Goal: Task Accomplishment & Management: Manage account settings

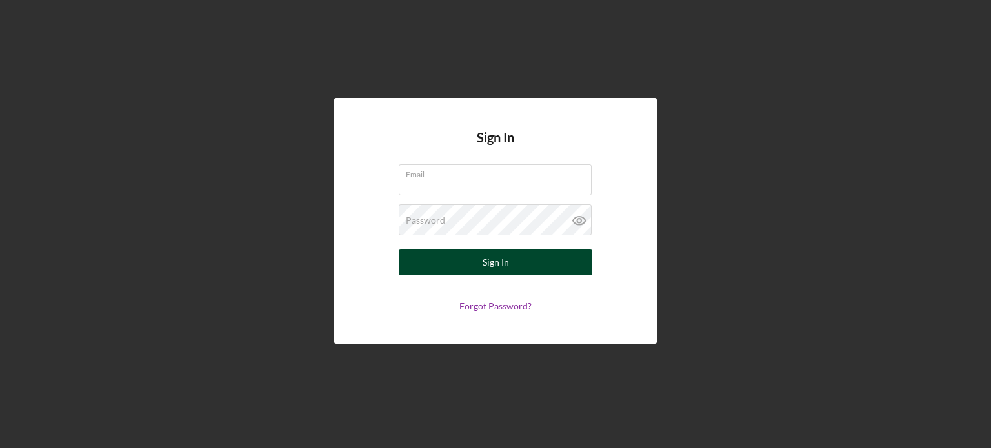
type input "[EMAIL_ADDRESS][DOMAIN_NAME]"
click at [510, 262] on button "Sign In" at bounding box center [496, 263] width 194 height 26
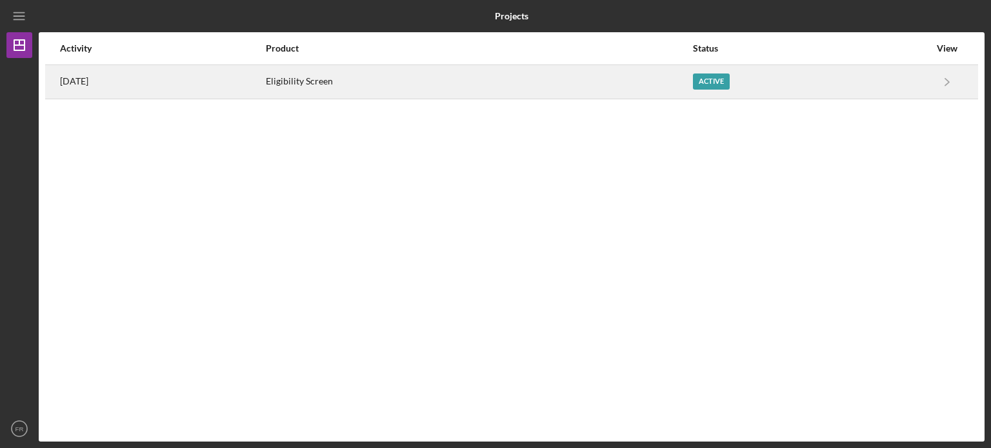
click at [730, 85] on div "Active" at bounding box center [711, 82] width 37 height 16
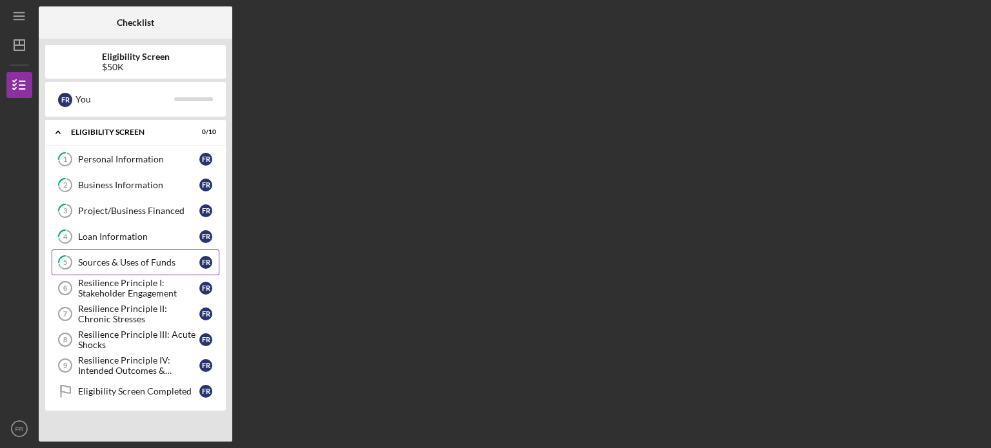
click at [154, 260] on div "Sources & Uses of Funds" at bounding box center [138, 262] width 121 height 10
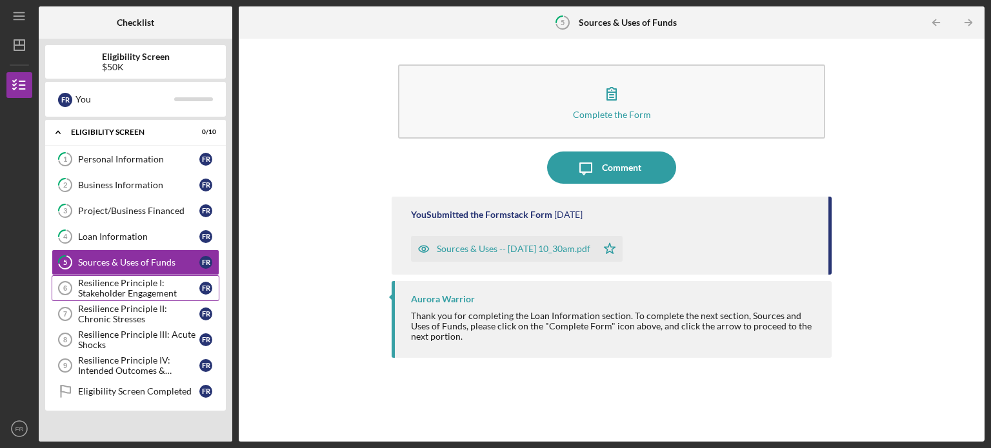
click at [157, 283] on div "Resilience Principle I: Stakeholder Engagement" at bounding box center [138, 288] width 121 height 21
